Goal: Task Accomplishment & Management: Complete application form

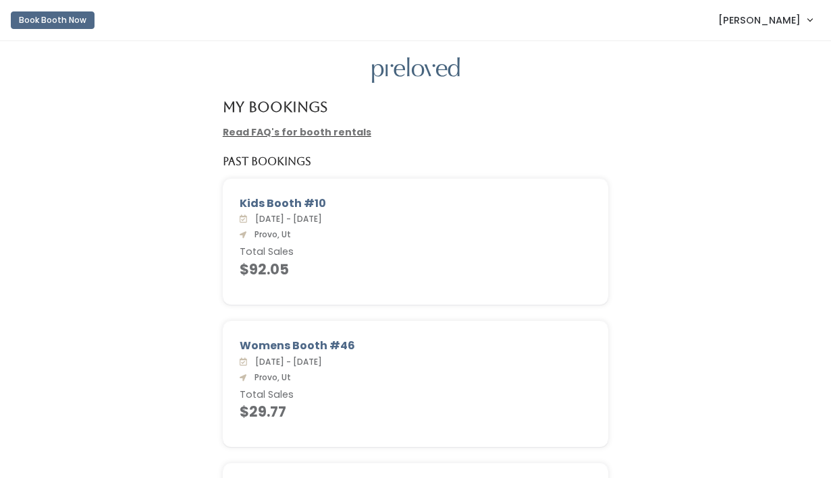
click at [742, 26] on span "[PERSON_NAME]" at bounding box center [759, 20] width 82 height 15
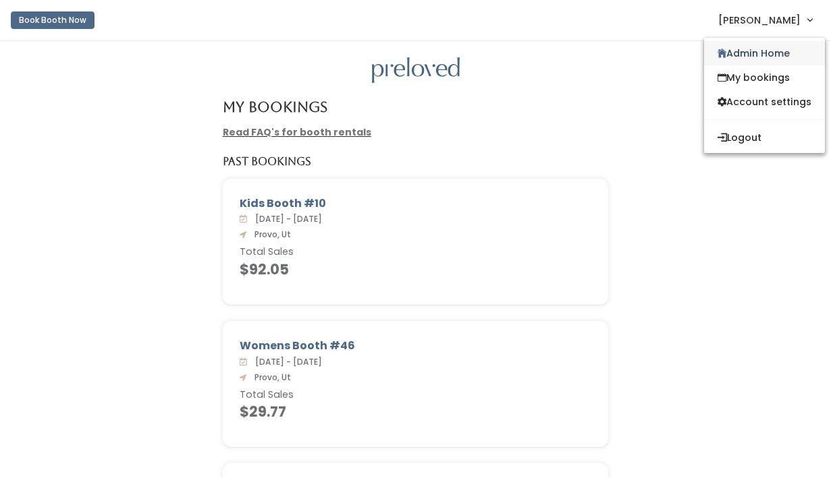
click at [740, 43] on link "Admin Home" at bounding box center [764, 53] width 121 height 24
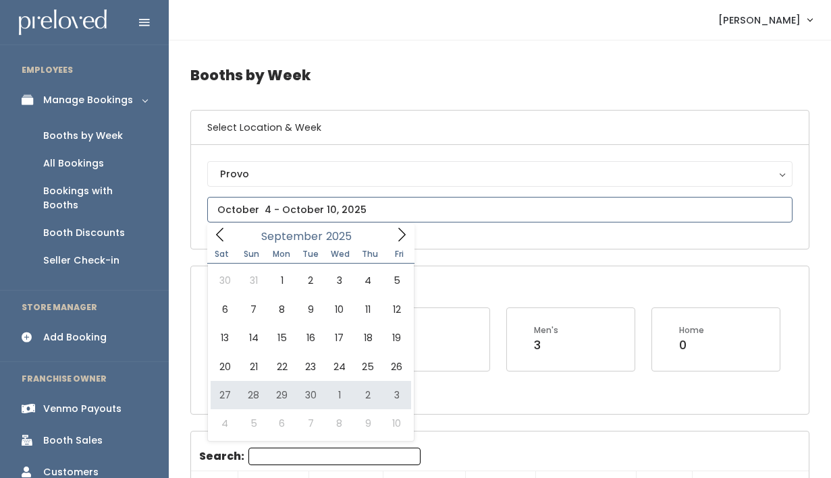
type input "[DATE] to [DATE]"
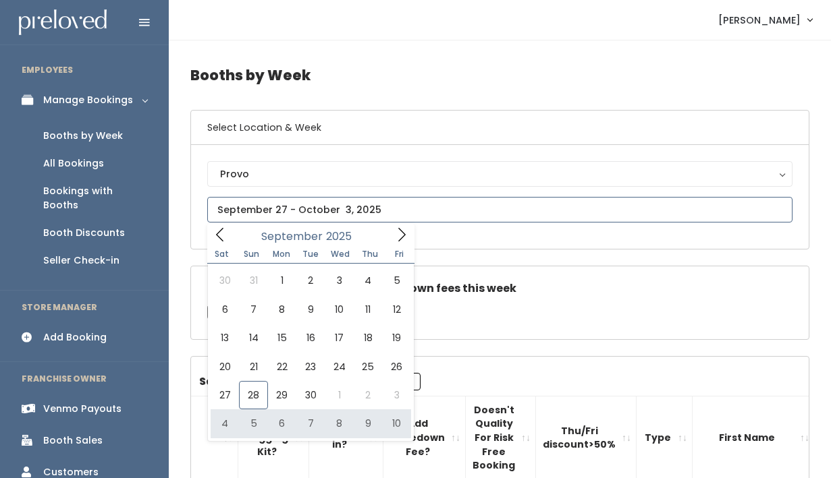
type input "October 4 to October 10"
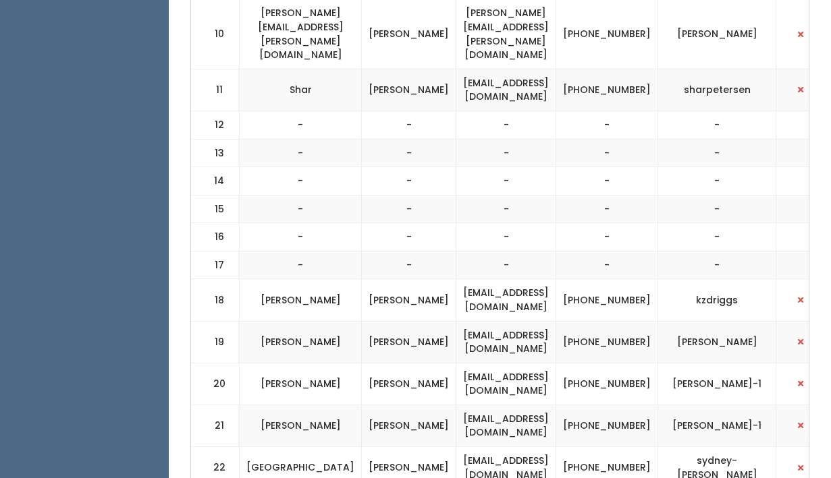
scroll to position [0, 463]
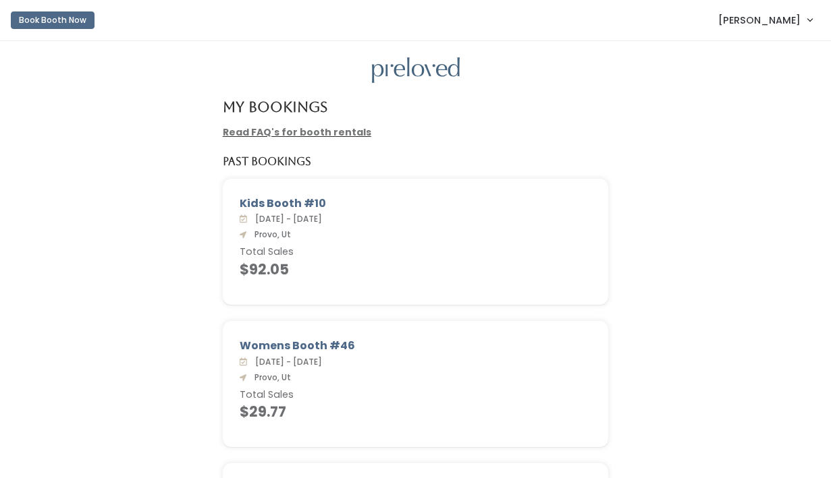
click at [769, 18] on span "[PERSON_NAME]" at bounding box center [759, 20] width 82 height 15
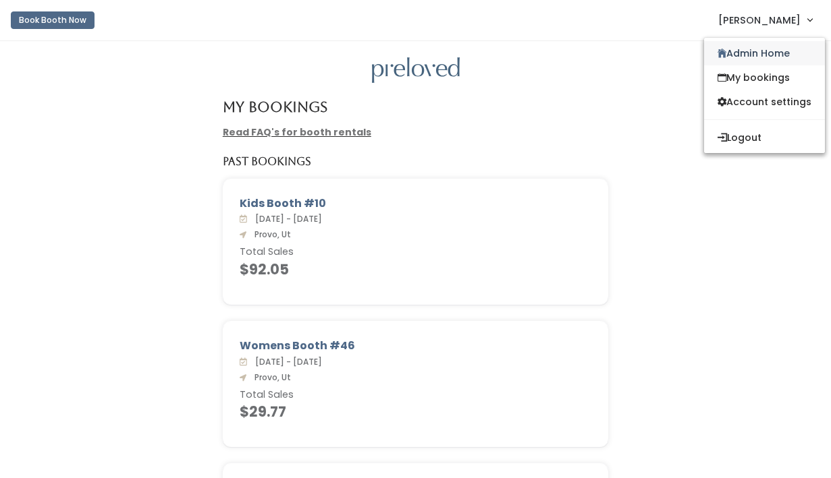
click at [751, 45] on link "Admin Home" at bounding box center [764, 53] width 121 height 24
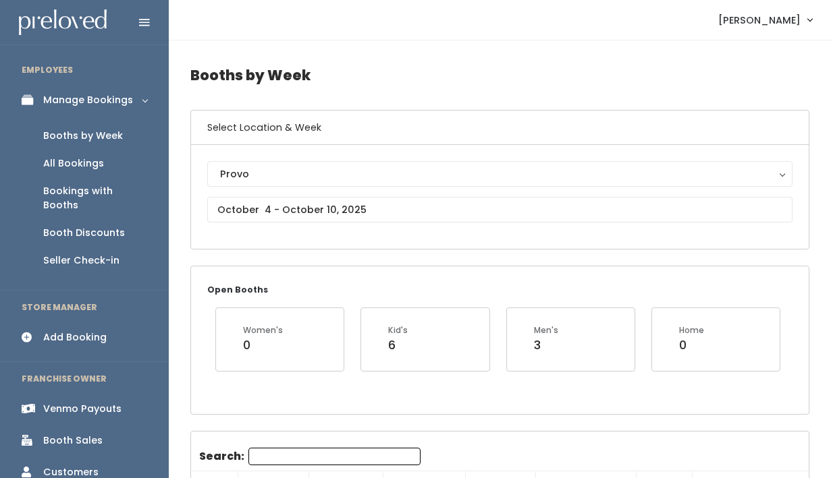
click at [105, 331] on link "Add Booking" at bounding box center [84, 338] width 169 height 30
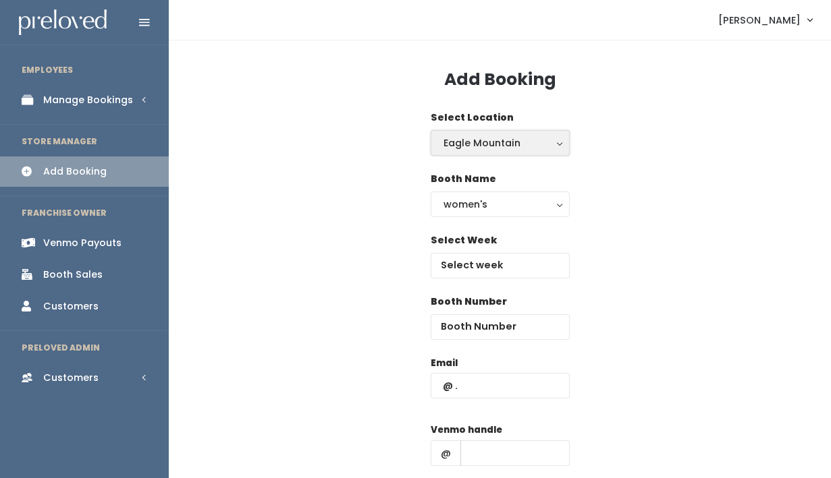
click at [491, 140] on div "Eagle Mountain" at bounding box center [499, 143] width 113 height 15
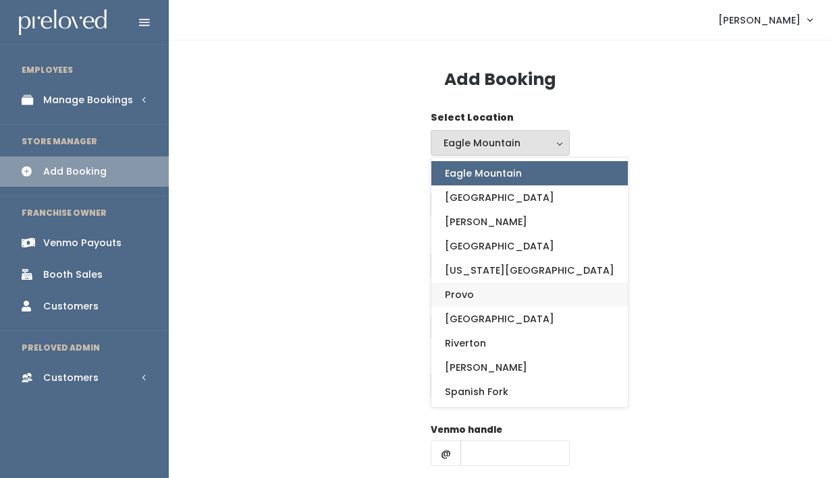
click at [489, 295] on link "Provo" at bounding box center [529, 295] width 196 height 24
select select "1"
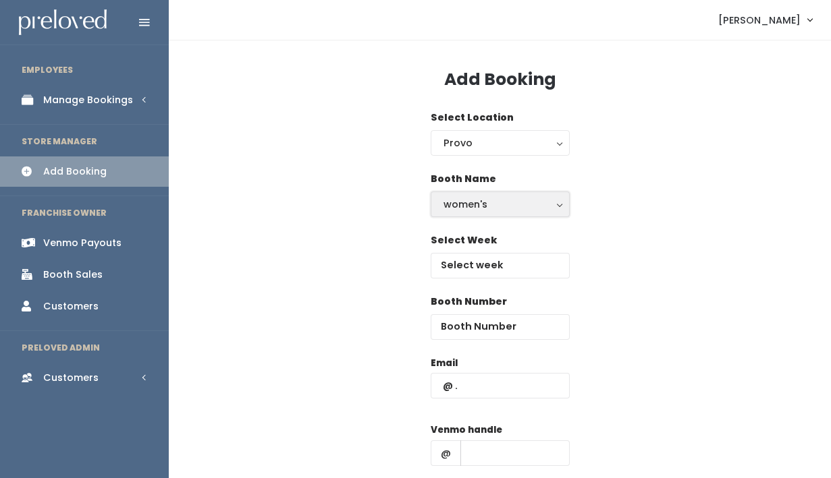
click at [495, 203] on div "women's" at bounding box center [499, 204] width 113 height 15
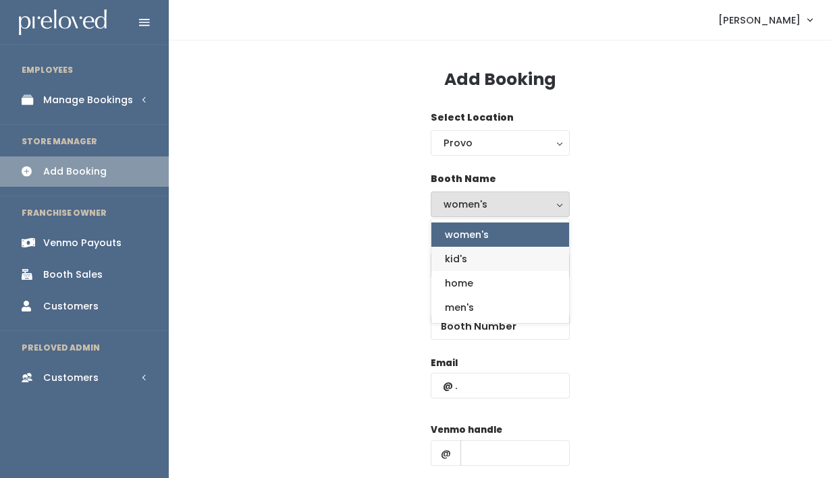
click at [488, 269] on link "kid's" at bounding box center [500, 259] width 138 height 24
select select "kids"
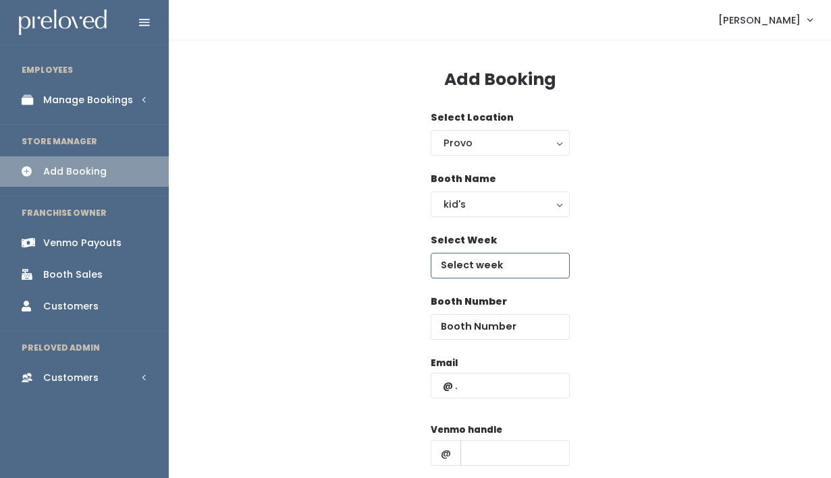
click at [495, 254] on input "text" at bounding box center [500, 266] width 139 height 26
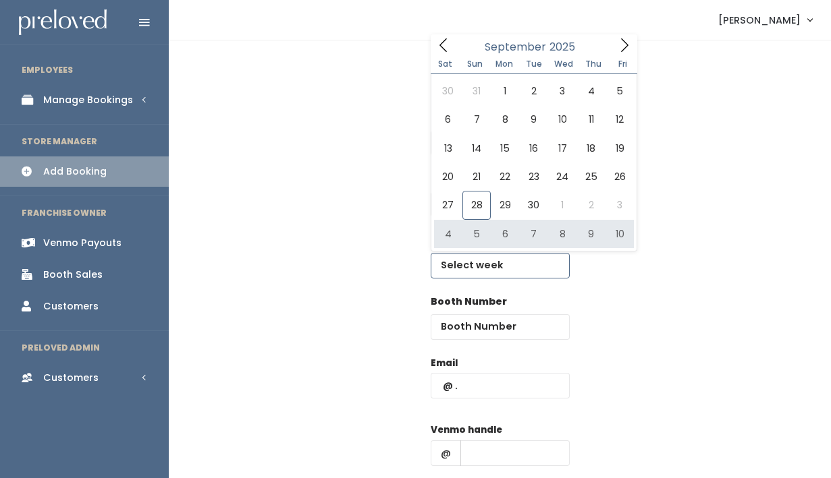
type input "[DATE] to [DATE]"
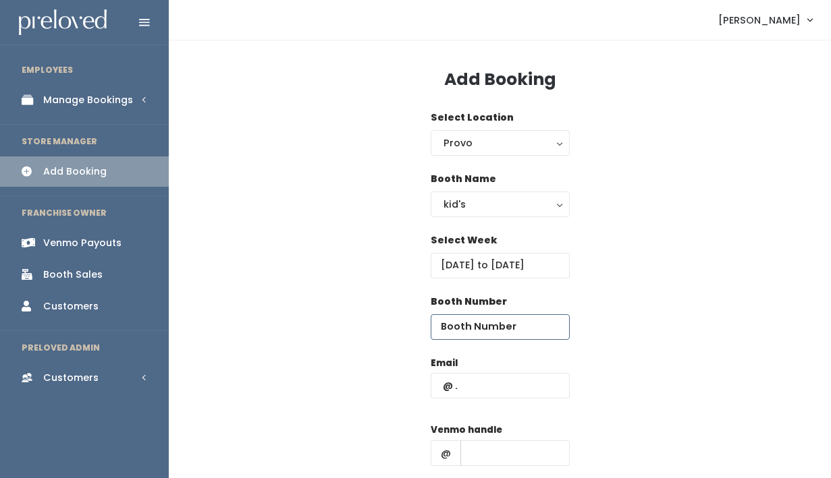
click at [489, 331] on input "number" at bounding box center [500, 327] width 139 height 26
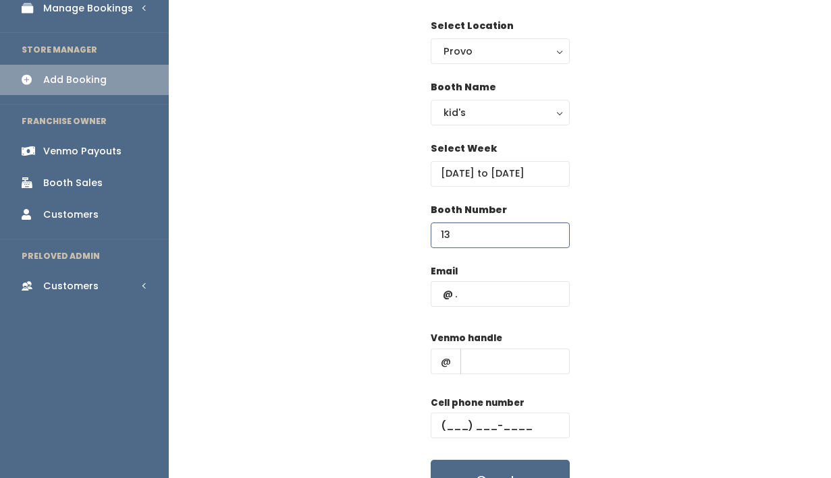
scroll to position [94, 0]
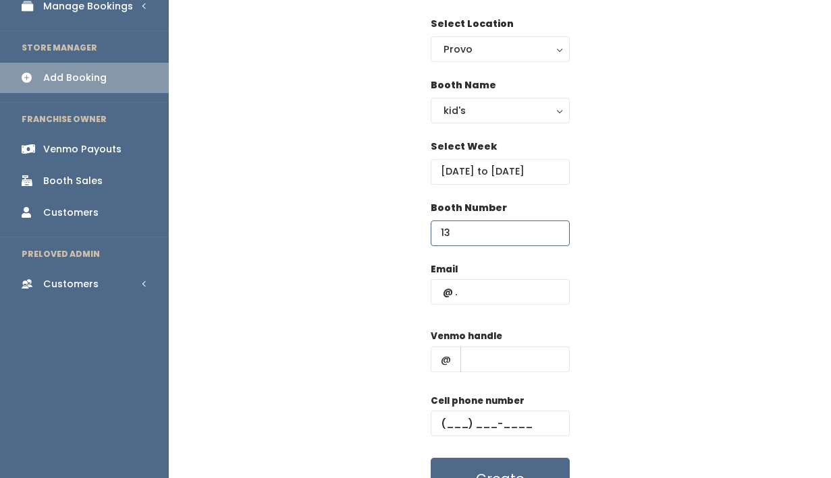
type input "13"
click at [503, 291] on input "text" at bounding box center [500, 292] width 139 height 26
type input "[EMAIL_ADDRESS][DOMAIN_NAME]"
click at [492, 361] on input "text" at bounding box center [514, 360] width 109 height 26
type input "s"
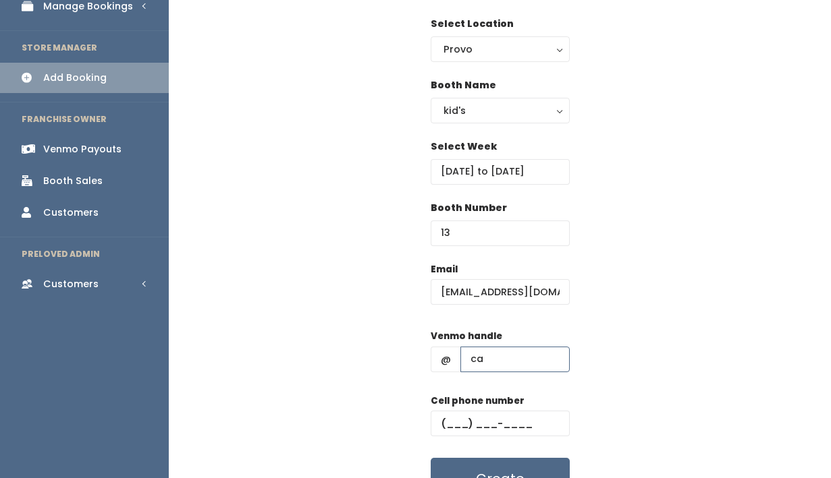
type input "c"
type input "satu-kujanpaa"
click at [456, 425] on input "text" at bounding box center [500, 424] width 139 height 26
type input "(832) 792-4433"
click at [605, 404] on div "Email christinakujanpaa@gmail.com Venmo handle @ satu-kujanpaa Cell phone numbe…" at bounding box center [499, 382] width 619 height 238
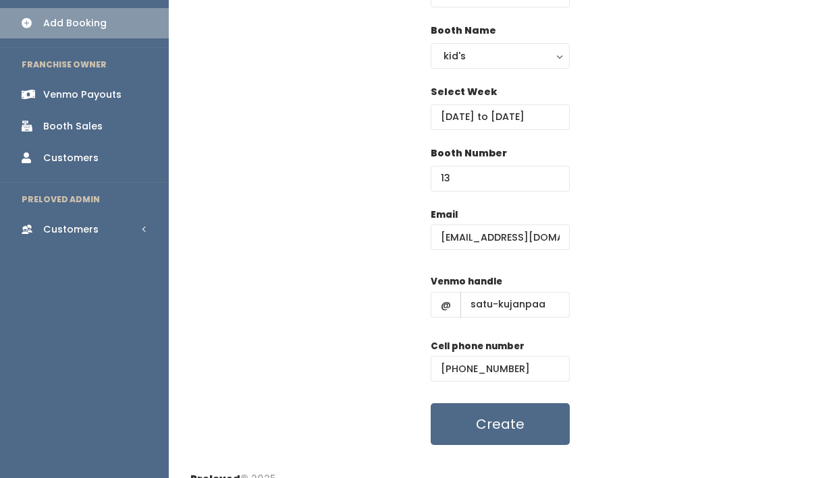
scroll to position [158, 0]
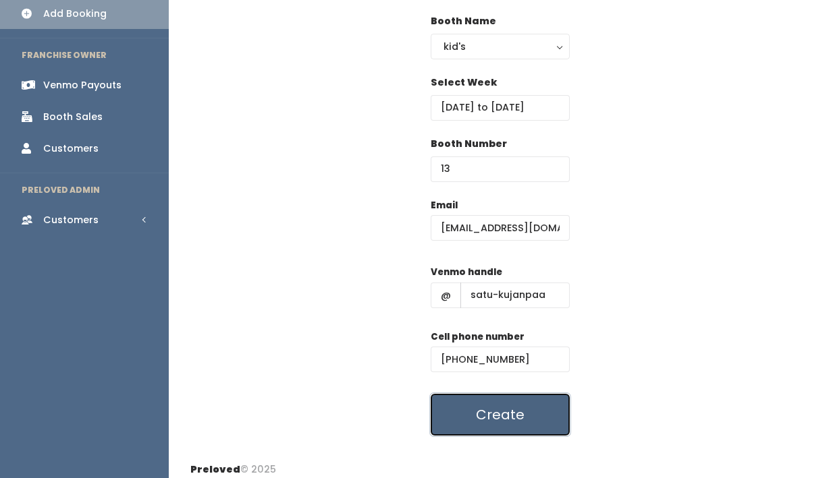
click at [521, 404] on button "Create" at bounding box center [500, 415] width 139 height 42
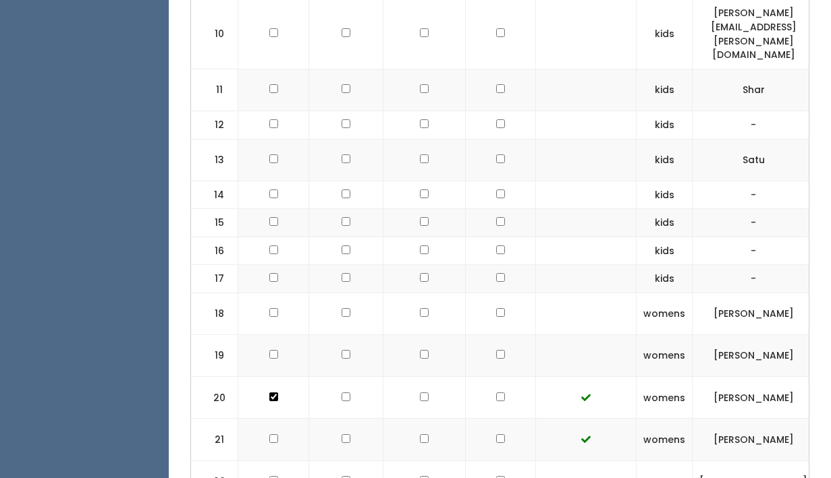
click at [496, 155] on input "checkbox" at bounding box center [500, 159] width 9 height 9
checkbox input "true"
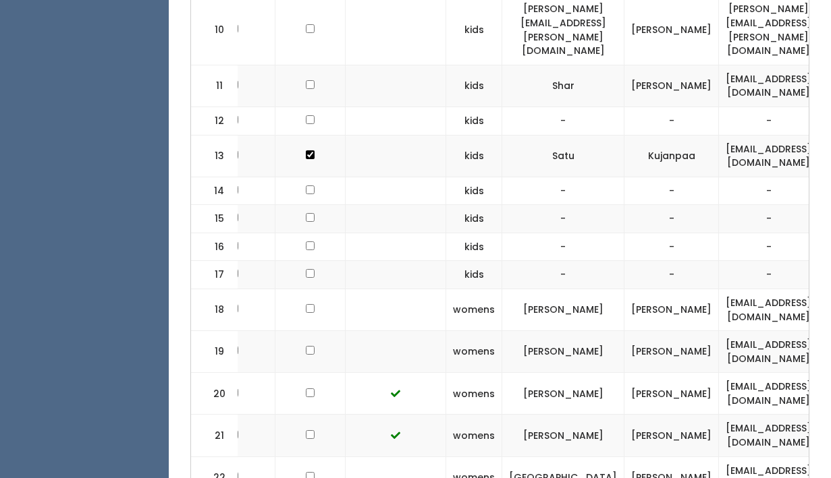
scroll to position [0, 463]
